Goal: Information Seeking & Learning: Learn about a topic

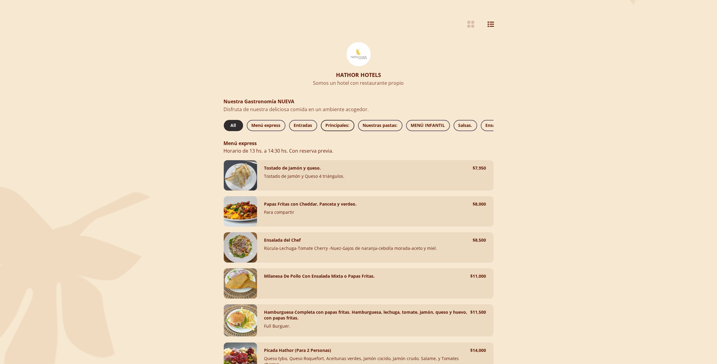
click at [335, 123] on span "Principales:" at bounding box center [338, 126] width 24 height 8
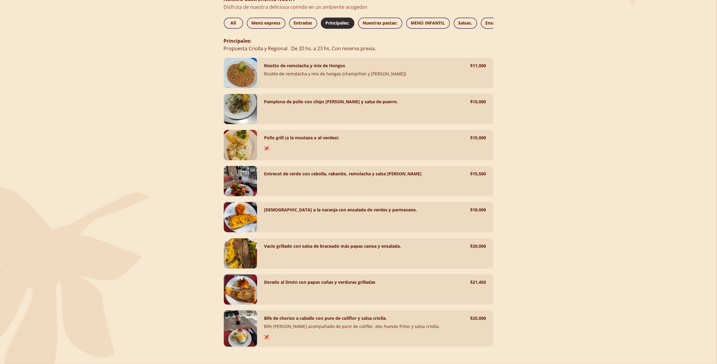
scroll to position [110, 0]
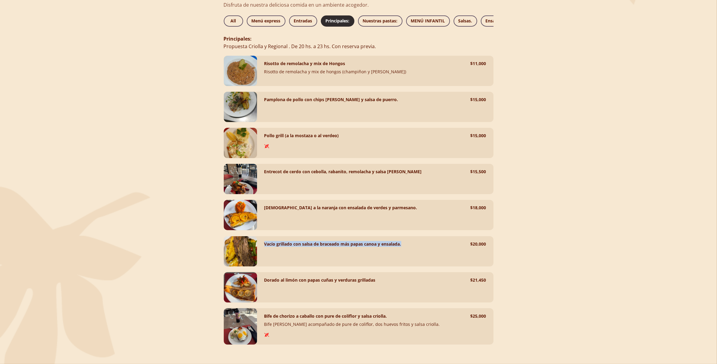
drag, startPoint x: 402, startPoint y: 245, endPoint x: 263, endPoint y: 246, distance: 139.8
click at [263, 246] on div "Vacío grillado con salsa de braceado más papas canoa y ensalada. $ 20,000" at bounding box center [375, 251] width 237 height 30
drag, startPoint x: 263, startPoint y: 246, endPoint x: 271, endPoint y: 244, distance: 8.7
copy h4 "Vacío grillado con salsa de braceado más papas canoa y ensalada."
click at [566, 284] on div at bounding box center [358, 182] width 717 height 364
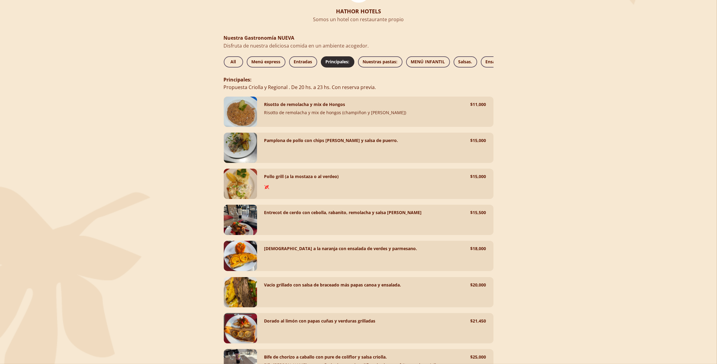
scroll to position [34, 0]
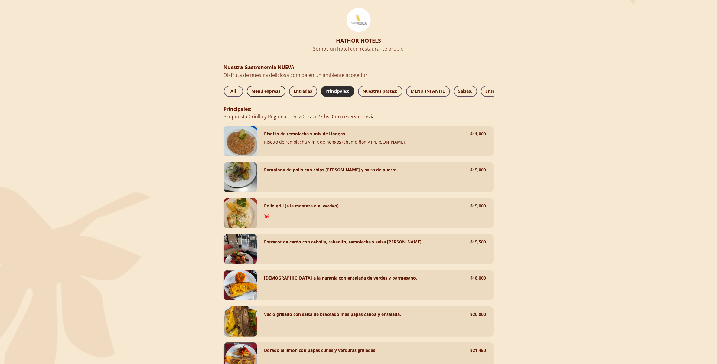
click at [269, 87] on span "Menú express" at bounding box center [266, 91] width 29 height 8
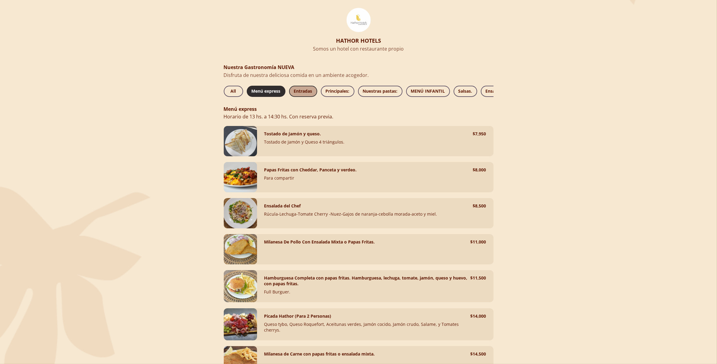
click at [306, 90] on span "Entradas" at bounding box center [303, 91] width 18 height 8
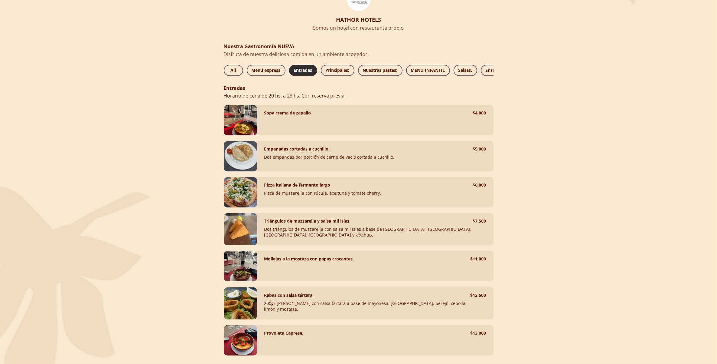
scroll to position [70, 0]
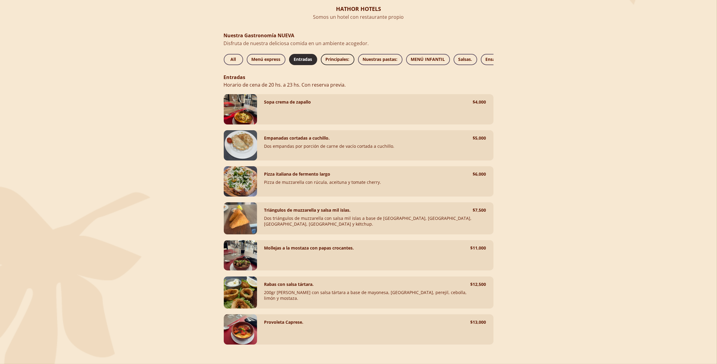
click at [340, 56] on span "Principales:" at bounding box center [338, 60] width 24 height 8
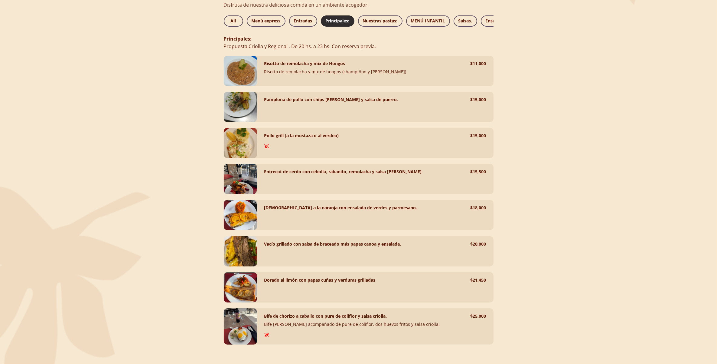
scroll to position [110, 0]
click at [382, 17] on span "Nuestras pastas:" at bounding box center [380, 21] width 35 height 8
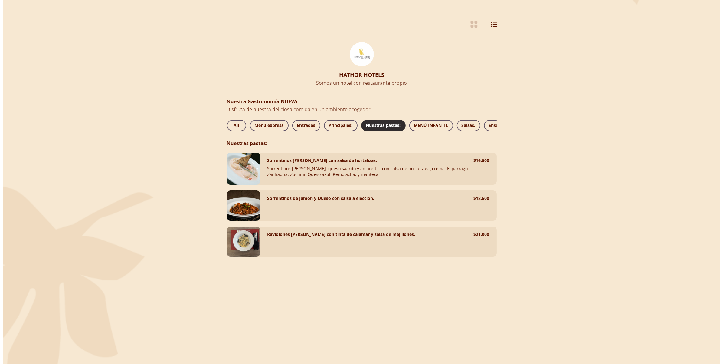
scroll to position [0, 0]
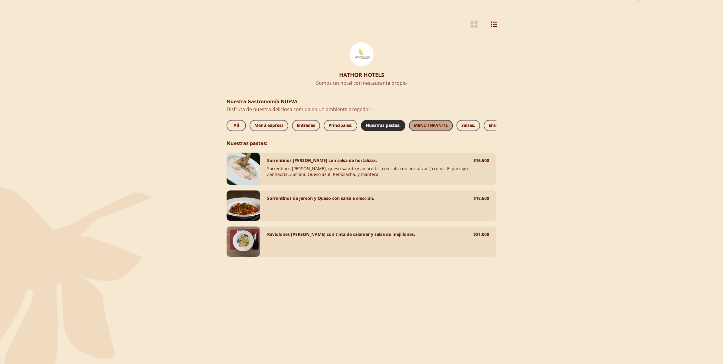
click at [427, 126] on span "MENÚ INFANTIL" at bounding box center [431, 126] width 34 height 8
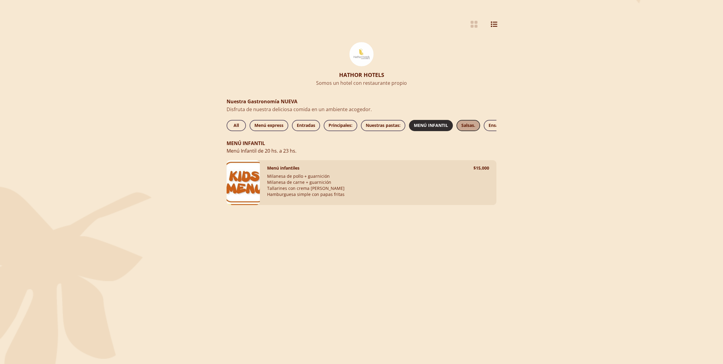
click at [469, 126] on span "Salsas." at bounding box center [468, 126] width 14 height 8
